Goal: Task Accomplishment & Management: Complete application form

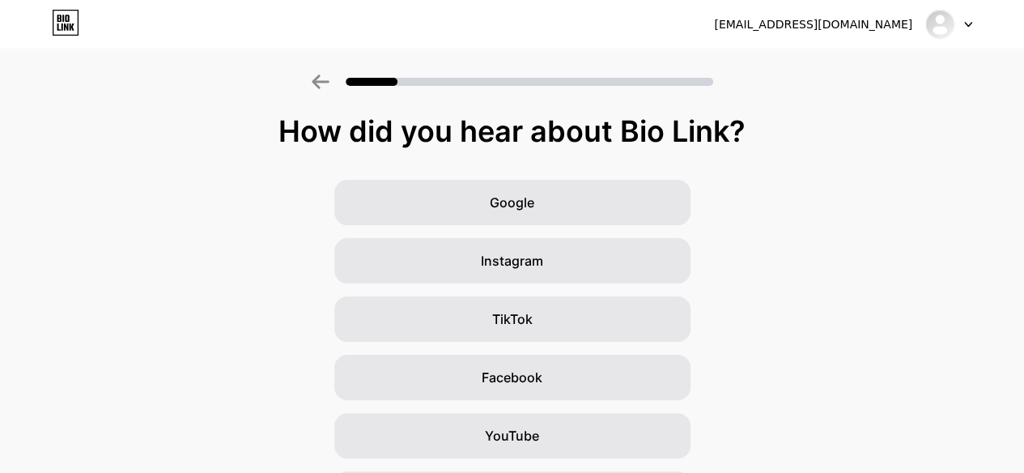
click at [503, 248] on div "Instagram" at bounding box center [512, 260] width 356 height 45
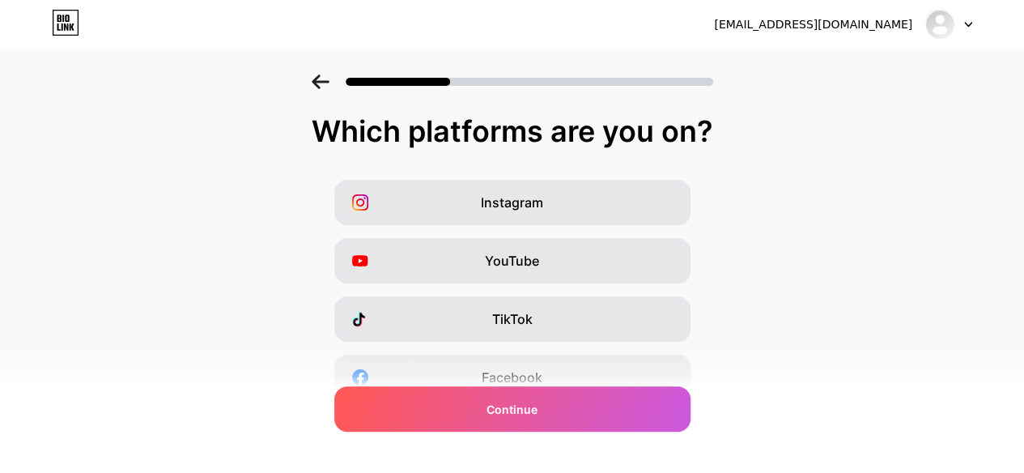
click at [585, 180] on div "Instagram" at bounding box center [512, 202] width 356 height 45
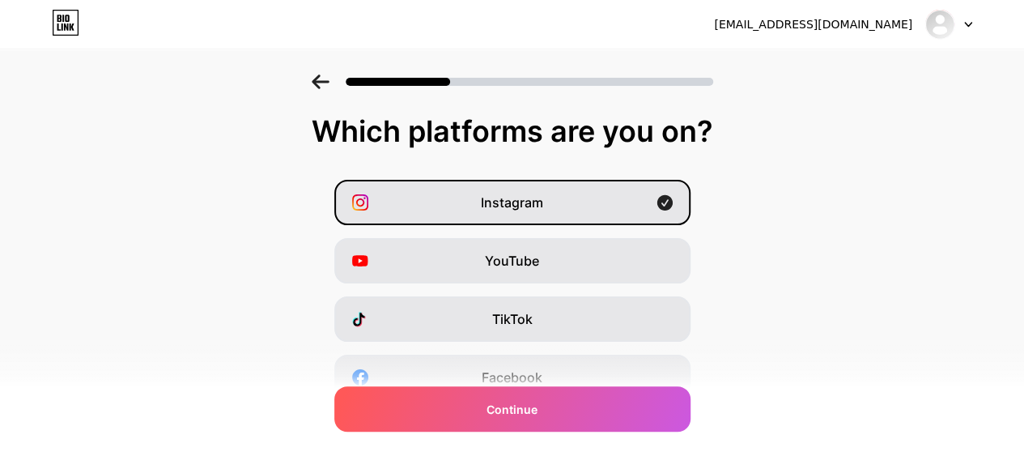
click at [604, 406] on div "Continue" at bounding box center [512, 408] width 356 height 45
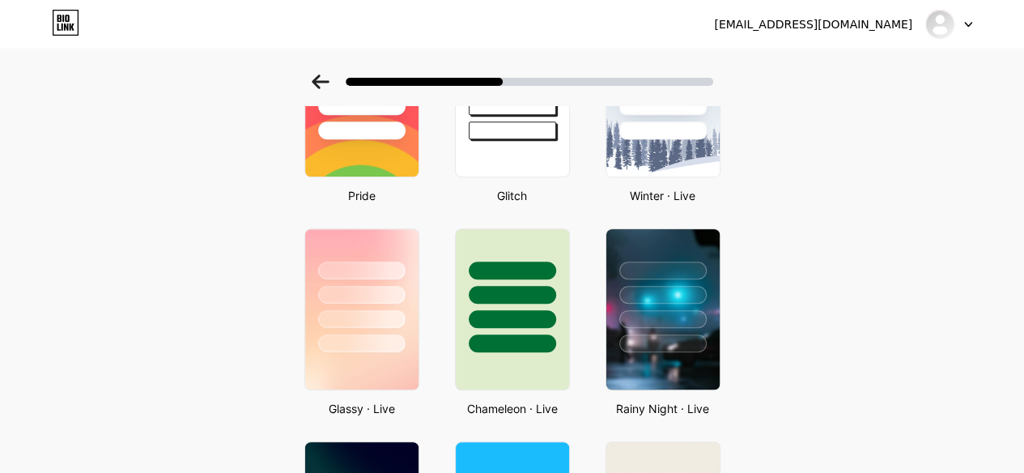
scroll to position [380, 0]
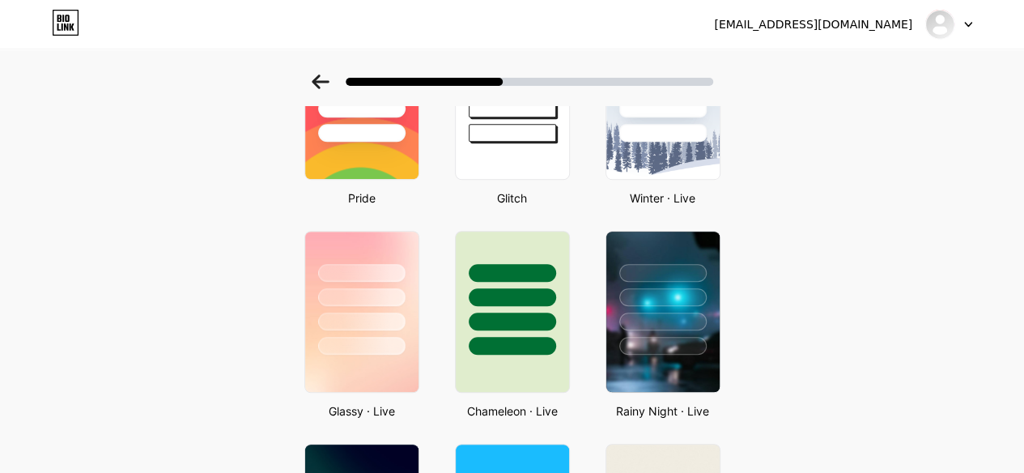
click at [406, 256] on div at bounding box center [361, 292] width 113 height 123
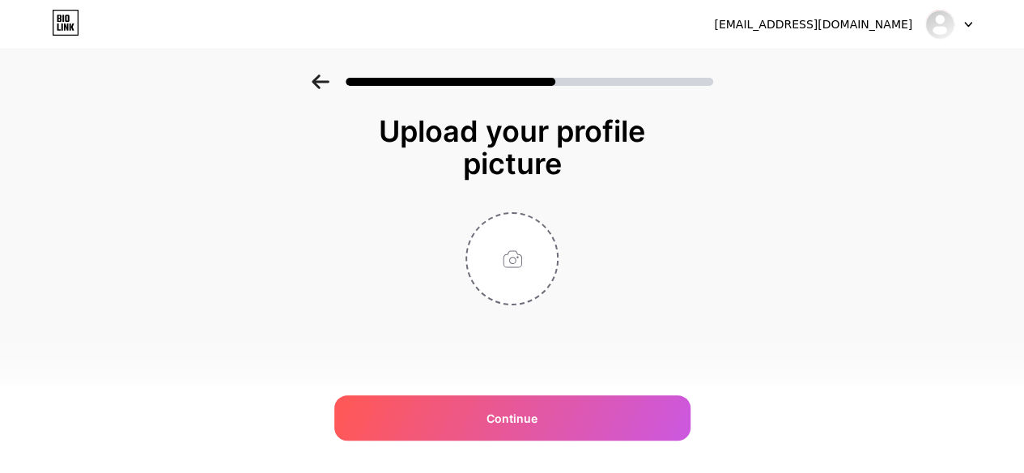
scroll to position [0, 0]
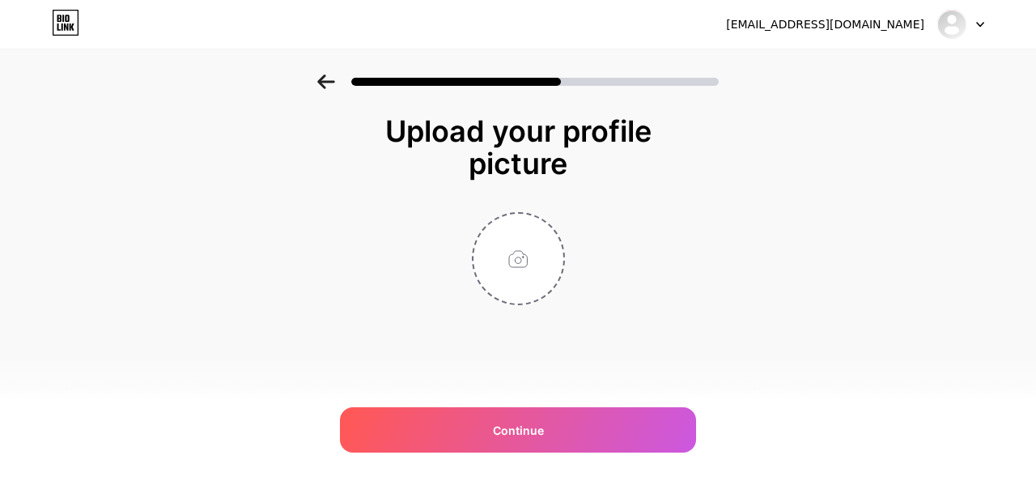
click at [514, 272] on input "file" at bounding box center [518, 259] width 90 height 90
type input "C:\fakepath\IMG_2312 (1).PNG"
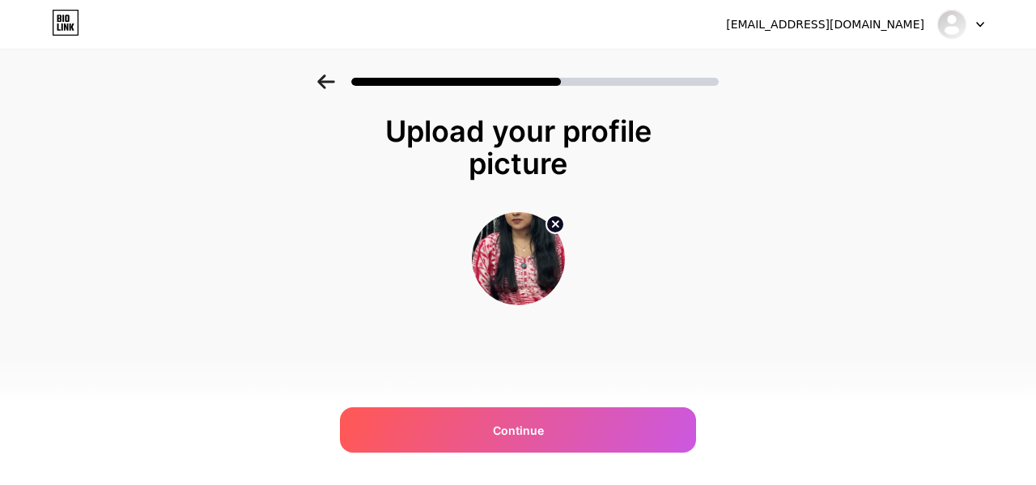
click at [552, 221] on icon at bounding box center [555, 224] width 6 height 6
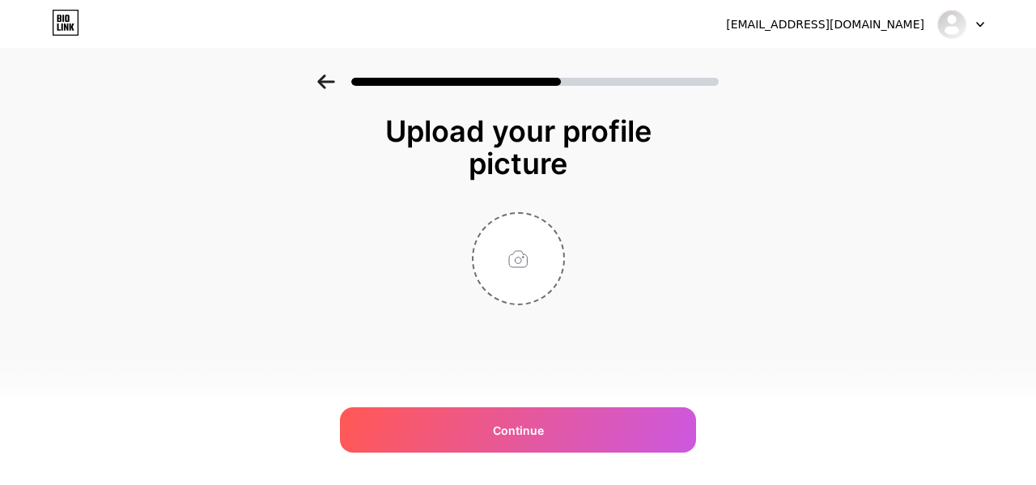
click at [518, 255] on input "file" at bounding box center [518, 259] width 90 height 90
type input "C:\fakepath\Pastel Ivory Minimal Professional LinkedIn Profile Picture.png"
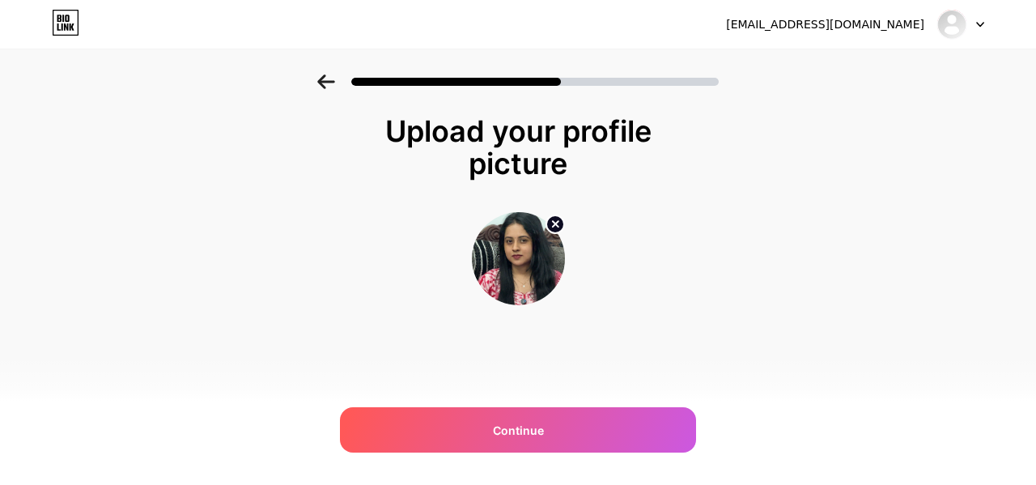
click at [520, 433] on span "Continue" at bounding box center [518, 430] width 51 height 17
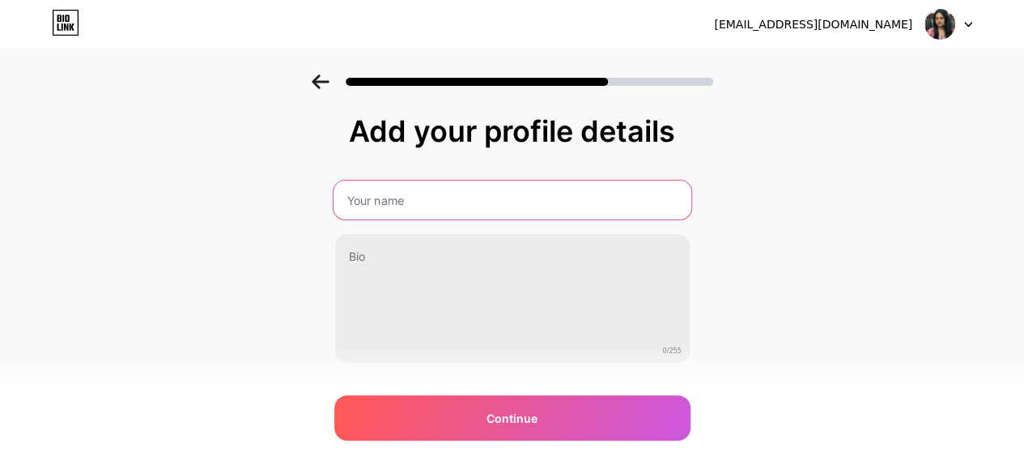
click at [470, 204] on input "text" at bounding box center [512, 199] width 358 height 39
type input "g"
type input "[PERSON_NAME]"
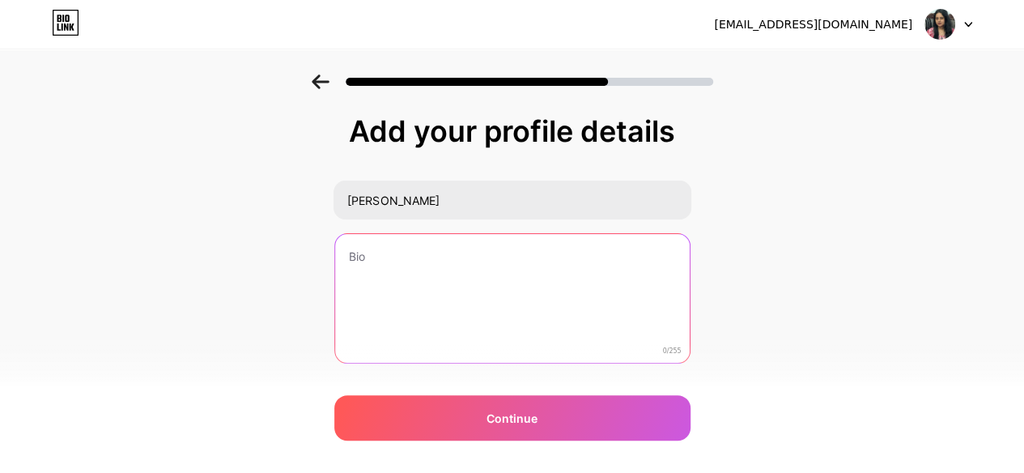
click at [418, 298] on textarea at bounding box center [512, 299] width 354 height 130
drag, startPoint x: 371, startPoint y: 256, endPoint x: 343, endPoint y: 260, distance: 27.8
click at [343, 260] on textarea at bounding box center [512, 299] width 358 height 132
click at [359, 277] on textarea at bounding box center [512, 299] width 358 height 132
drag, startPoint x: 369, startPoint y: 255, endPoint x: 349, endPoint y: 260, distance: 20.8
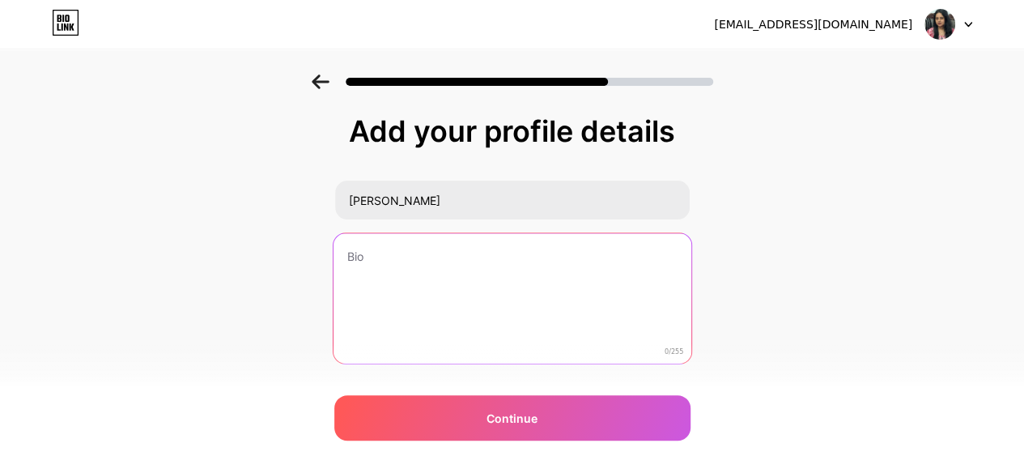
click at [349, 260] on textarea at bounding box center [512, 299] width 358 height 132
drag, startPoint x: 352, startPoint y: 248, endPoint x: 377, endPoint y: 260, distance: 27.9
click at [377, 260] on textarea at bounding box center [512, 299] width 358 height 132
type textarea "u"
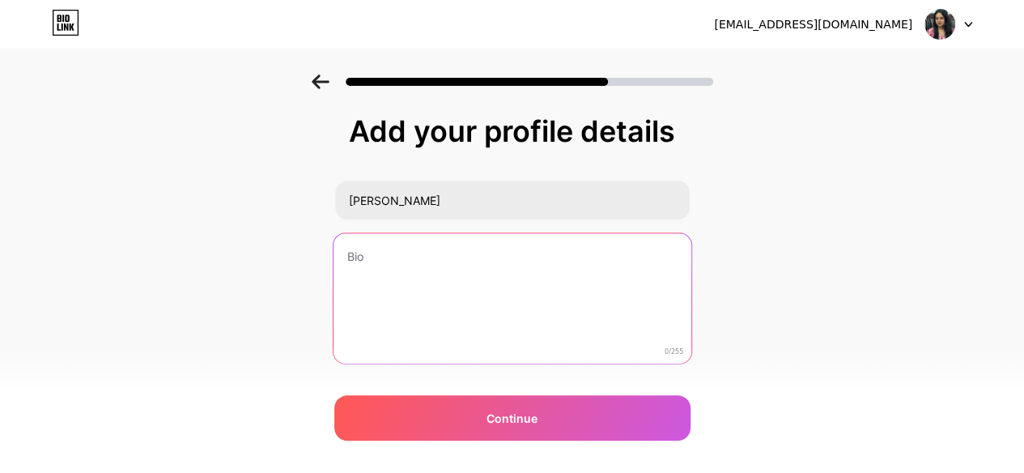
drag, startPoint x: 380, startPoint y: 255, endPoint x: 378, endPoint y: 265, distance: 10.0
click at [382, 256] on textarea at bounding box center [512, 299] width 358 height 132
type textarea "g"
type textarea "u"
type textarea "Consultant [MEDICAL_DATA]"
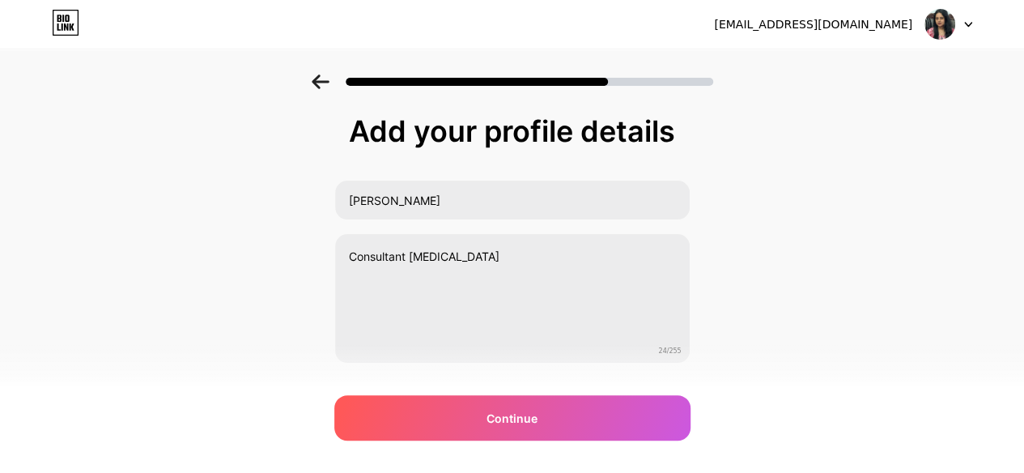
click at [549, 409] on div "Continue" at bounding box center [512, 417] width 356 height 45
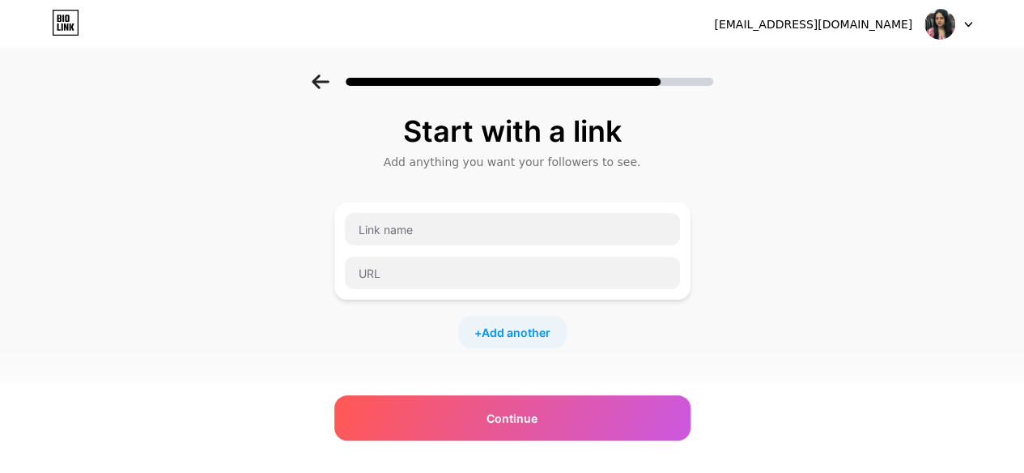
click at [526, 421] on span "Continue" at bounding box center [511, 417] width 51 height 17
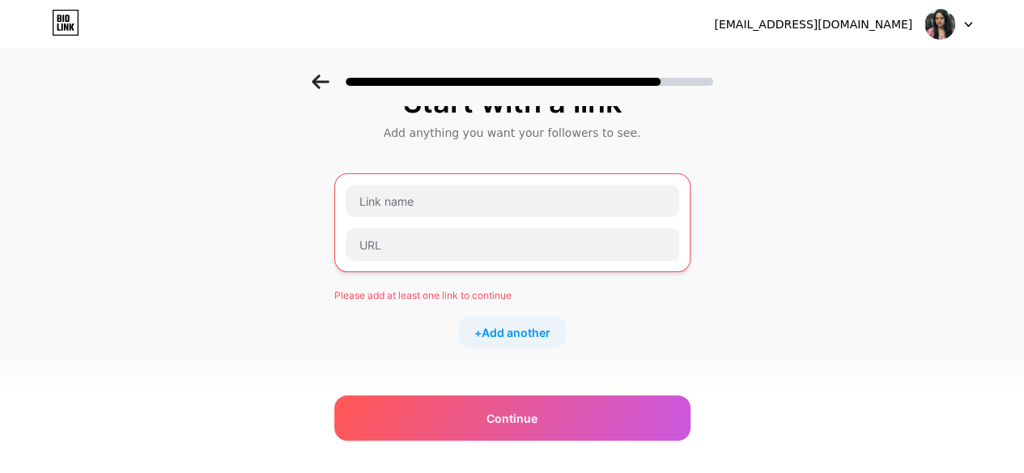
scroll to position [261, 0]
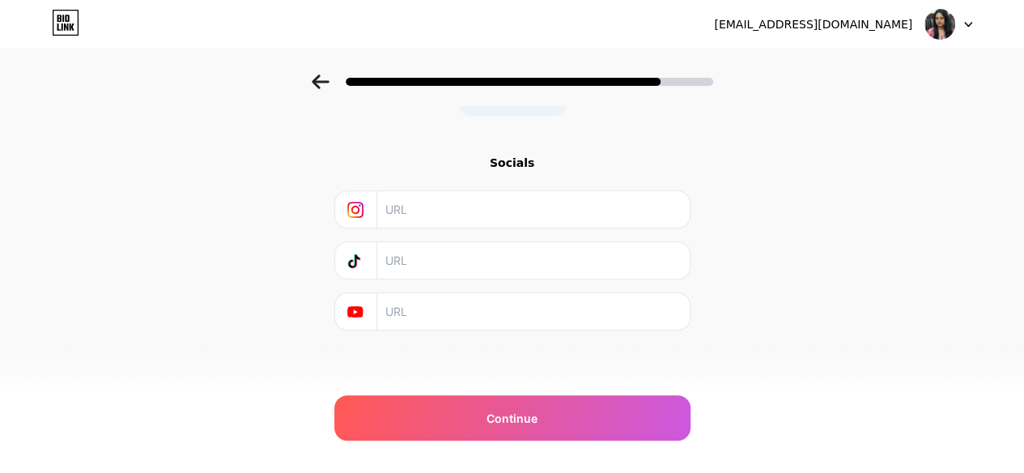
paste input "[URL][DOMAIN_NAME][MEDICAL_DATA]"
type input "[URL][DOMAIN_NAME][MEDICAL_DATA]"
click at [438, 299] on input "text" at bounding box center [532, 311] width 294 height 36
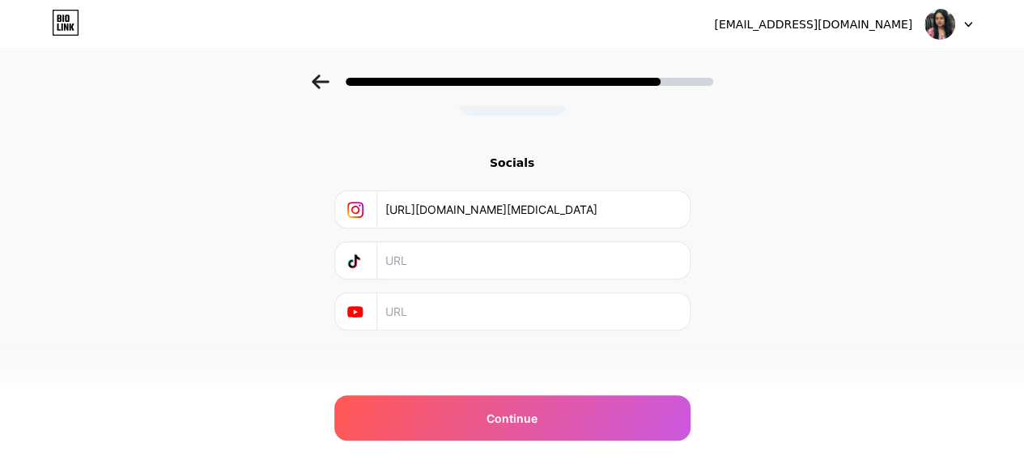
paste input "[URL][DOMAIN_NAME][MEDICAL_DATA]"
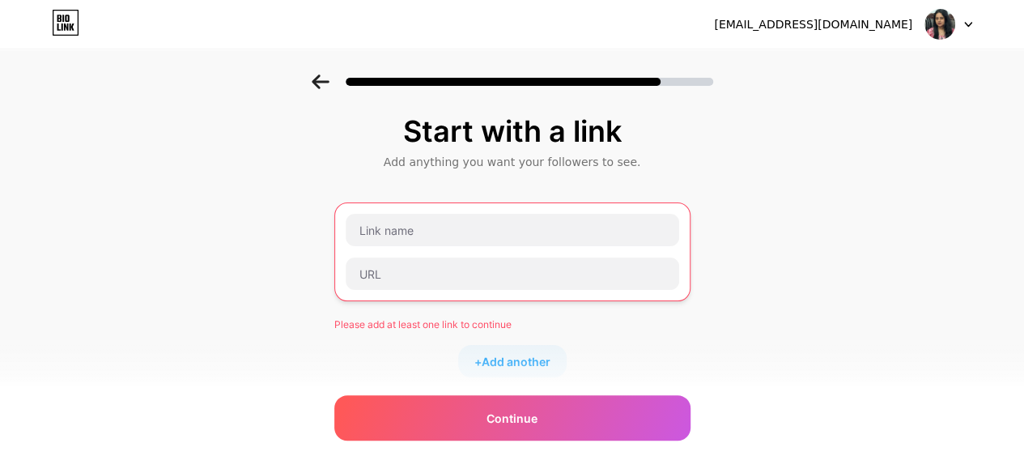
type input "[URL][DOMAIN_NAME][MEDICAL_DATA]"
